Goal: Navigation & Orientation: Find specific page/section

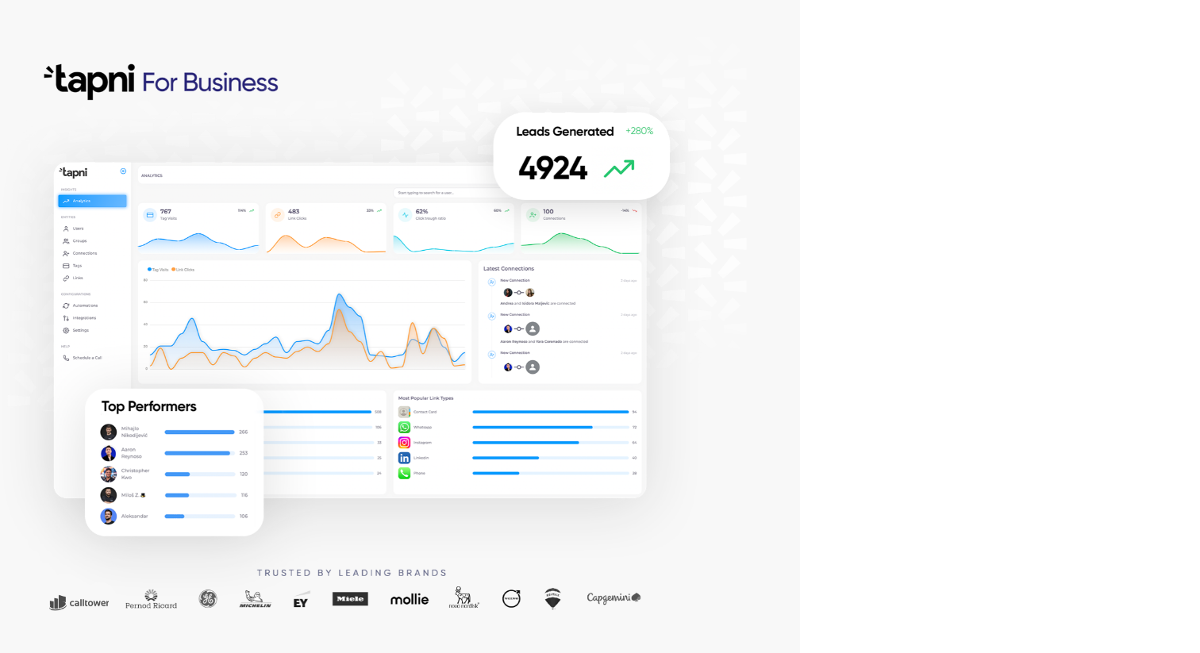
click at [679, 352] on div at bounding box center [400, 326] width 800 height 653
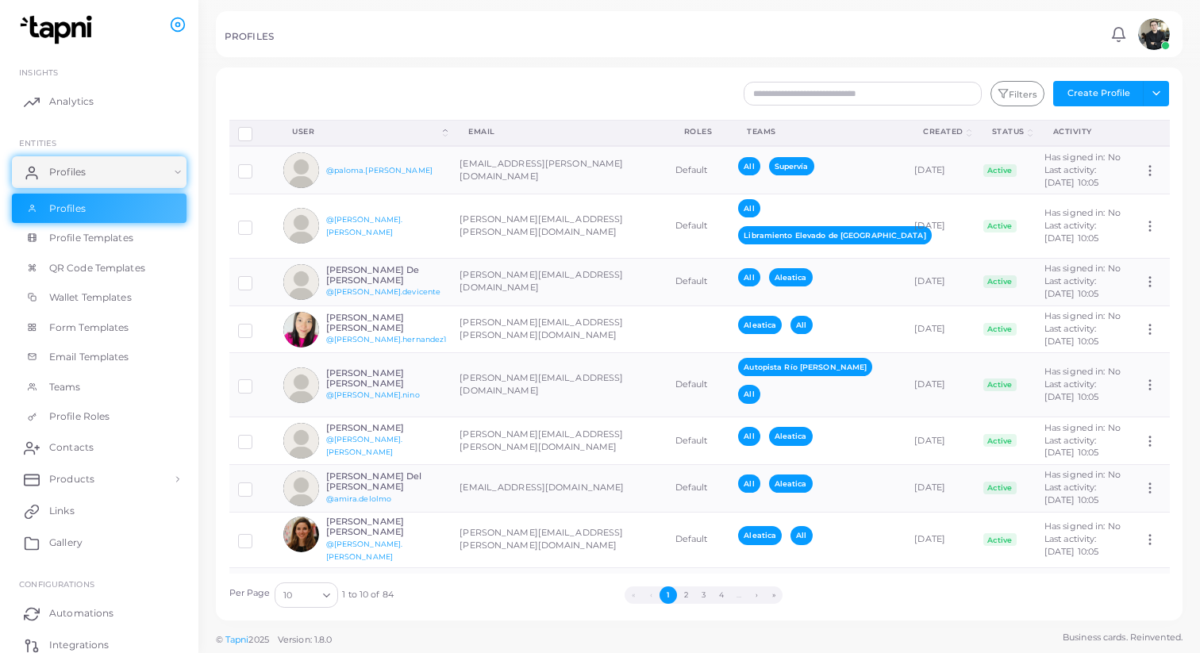
click at [268, 61] on div at bounding box center [600, 33] width 1200 height 67
